Goal: Check status: Check status

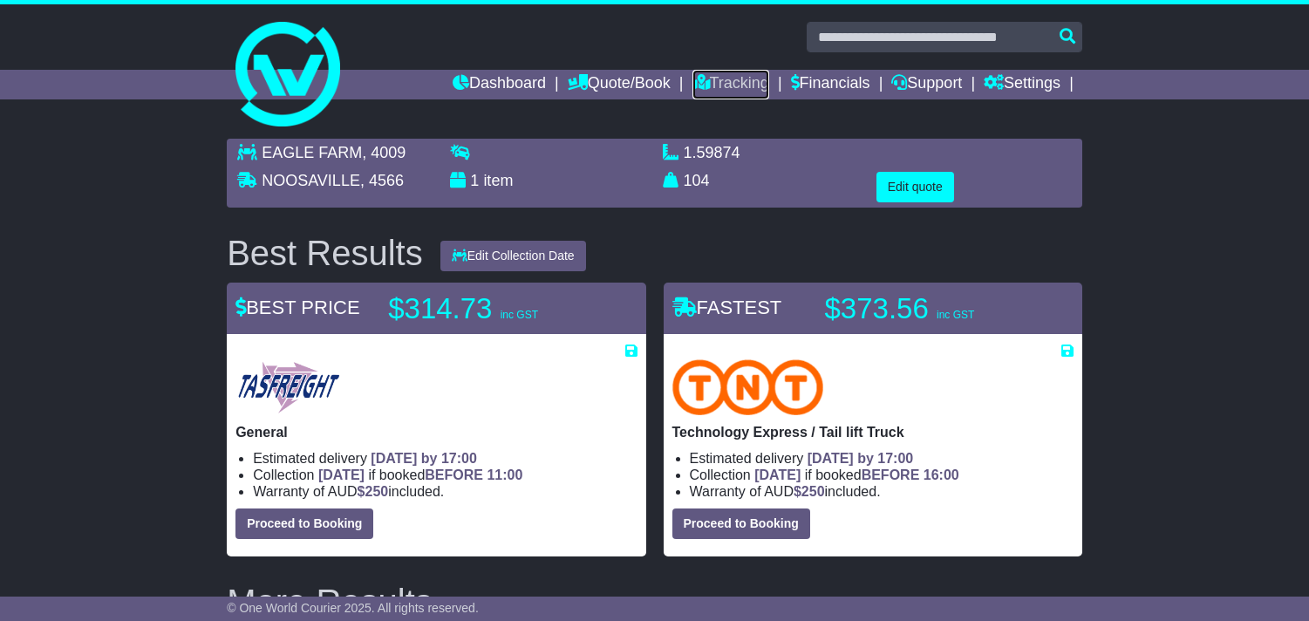
drag, startPoint x: 0, startPoint y: 0, endPoint x: 1266, endPoint y: 63, distance: 1267.5
click at [725, 78] on link "Tracking" at bounding box center [730, 85] width 77 height 30
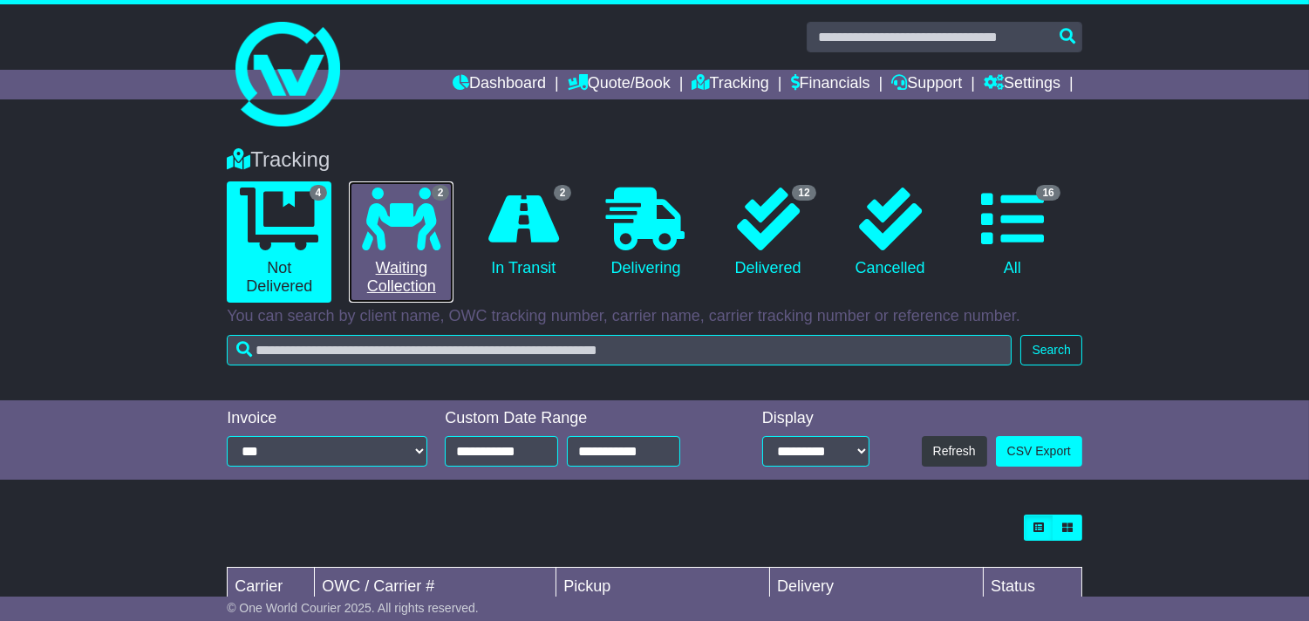
click at [390, 247] on icon at bounding box center [401, 218] width 78 height 63
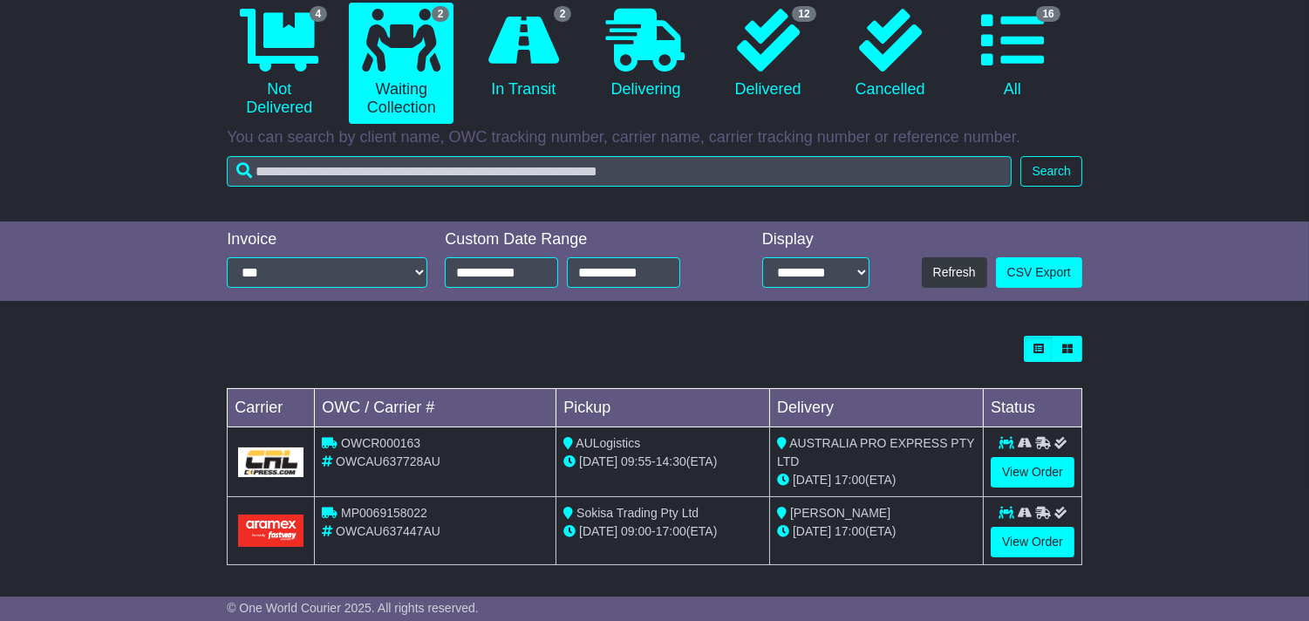
scroll to position [185, 0]
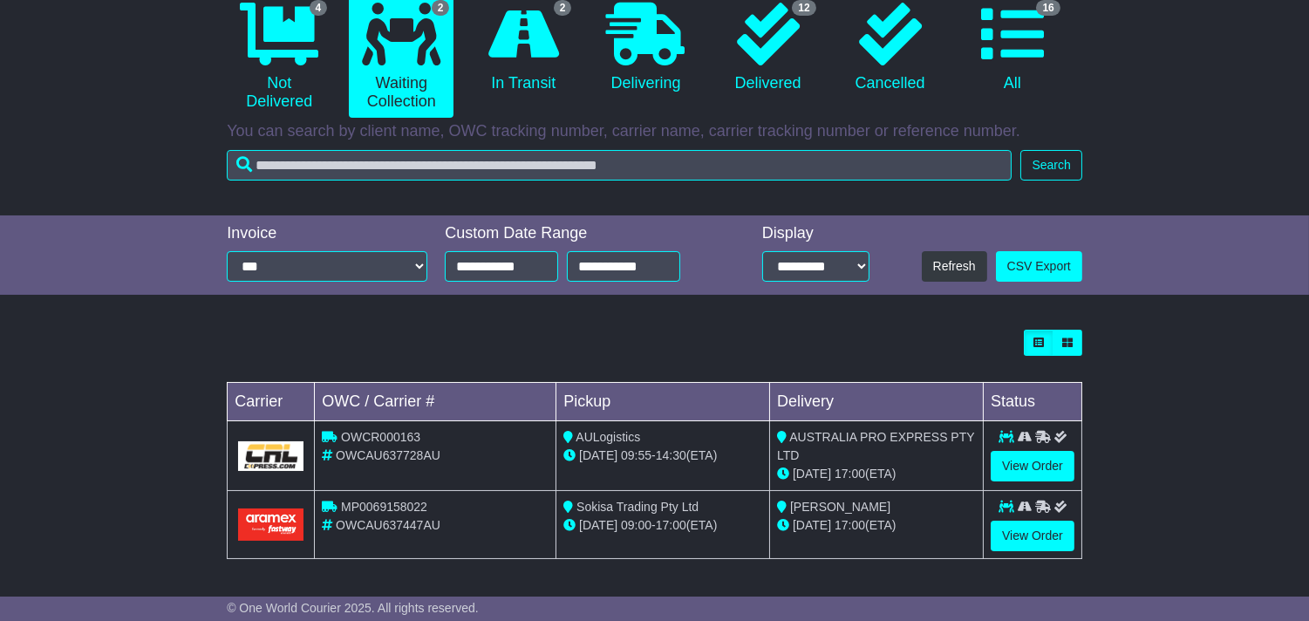
click at [1022, 482] on td "View Order" at bounding box center [1032, 456] width 99 height 70
click at [1025, 477] on link "View Order" at bounding box center [1032, 466] width 84 height 31
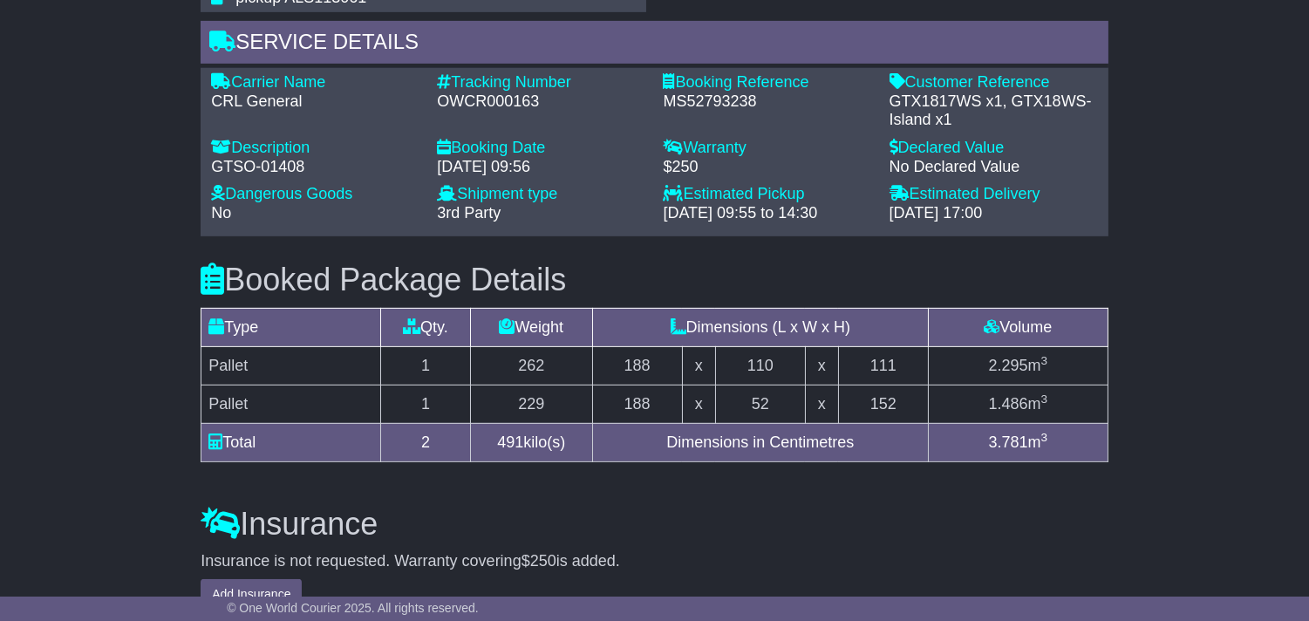
scroll to position [1471, 0]
